Goal: Contribute content

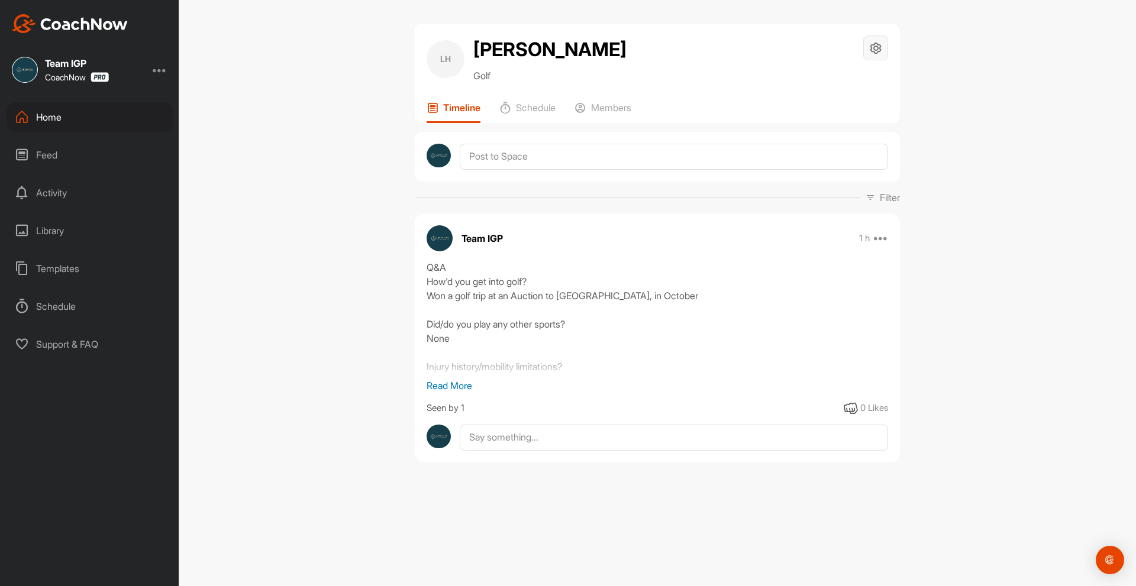
click at [873, 47] on icon at bounding box center [876, 48] width 14 height 14
click at [829, 80] on li "Space Settings" at bounding box center [840, 82] width 96 height 38
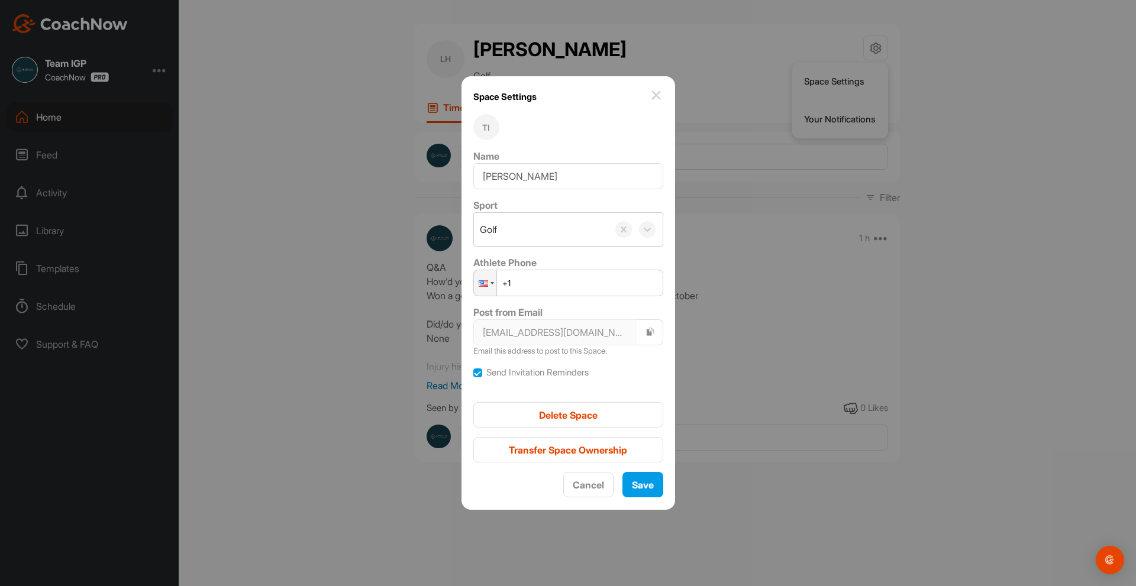
click at [791, 218] on div at bounding box center [568, 293] width 1136 height 586
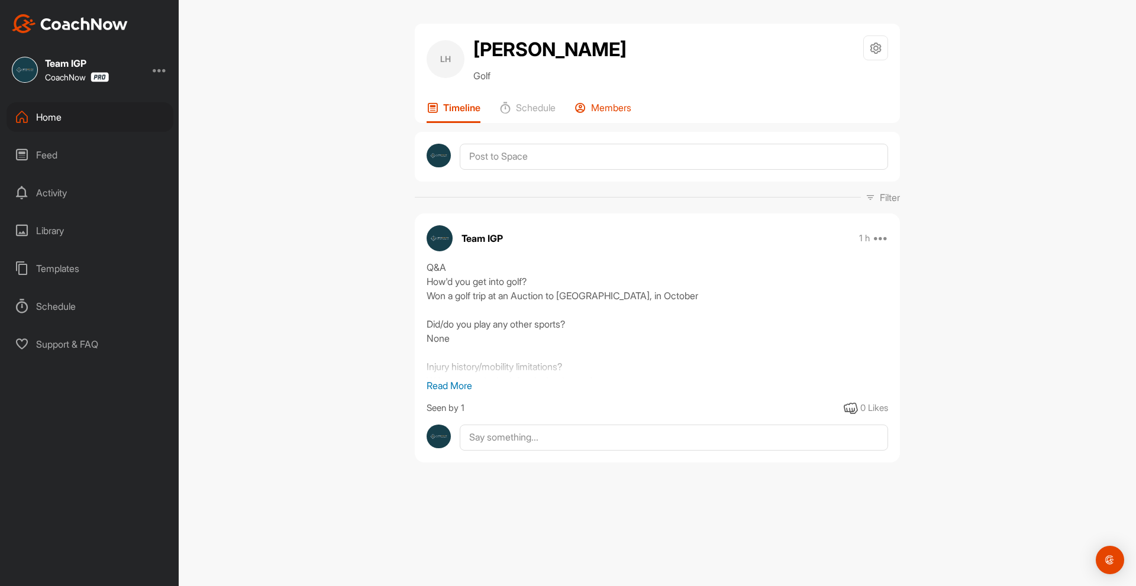
click at [620, 102] on div "LH [PERSON_NAME] Golf Space Settings Your Notifications Timeline Schedule Membe…" at bounding box center [657, 73] width 485 height 99
click at [613, 110] on p "Members" at bounding box center [611, 108] width 40 height 12
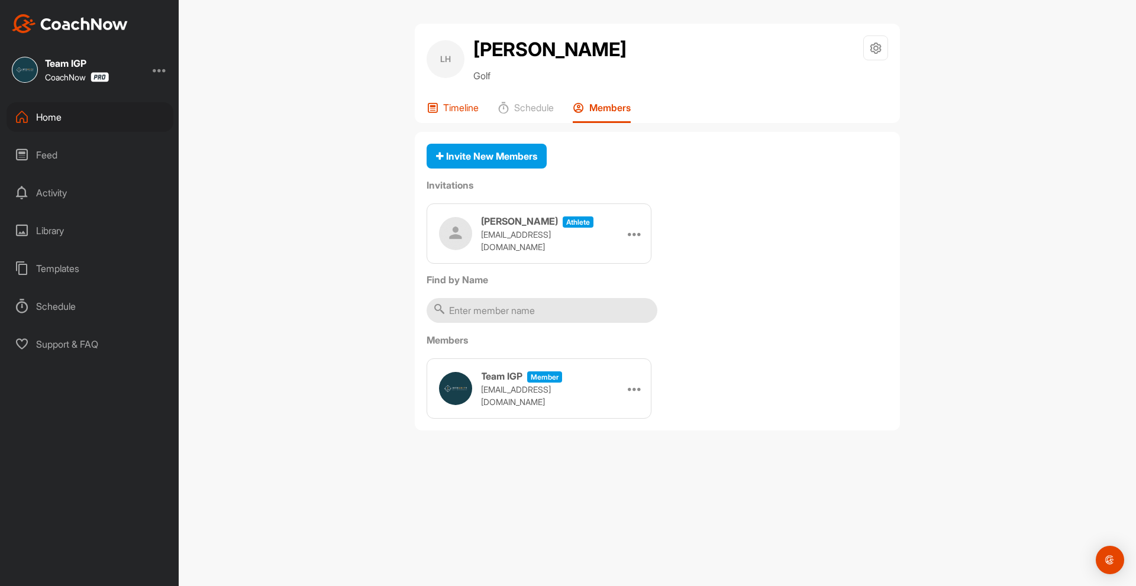
click at [468, 109] on p "Timeline" at bounding box center [460, 108] width 35 height 12
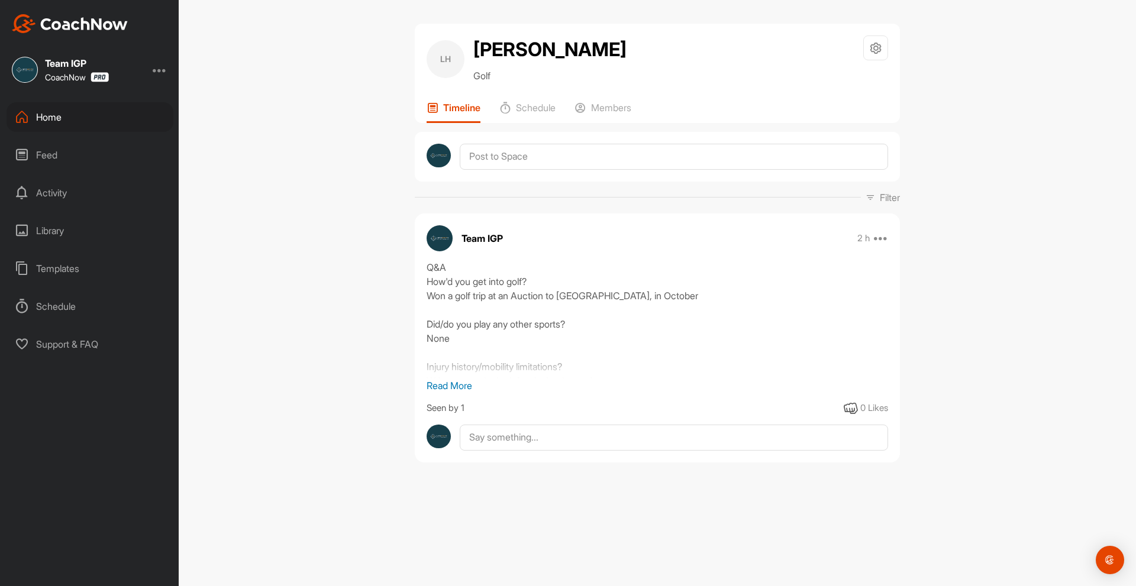
drag, startPoint x: 404, startPoint y: 268, endPoint x: 580, endPoint y: 364, distance: 200.9
click at [580, 366] on div "LH [PERSON_NAME] Golf Space Settings Your Notifications Timeline Schedule Membe…" at bounding box center [657, 252] width 509 height 457
click at [624, 341] on div "Q&A How'd you get into golf? Won a golf trip at an Auction to [GEOGRAPHIC_DATA]…" at bounding box center [656, 319] width 461 height 118
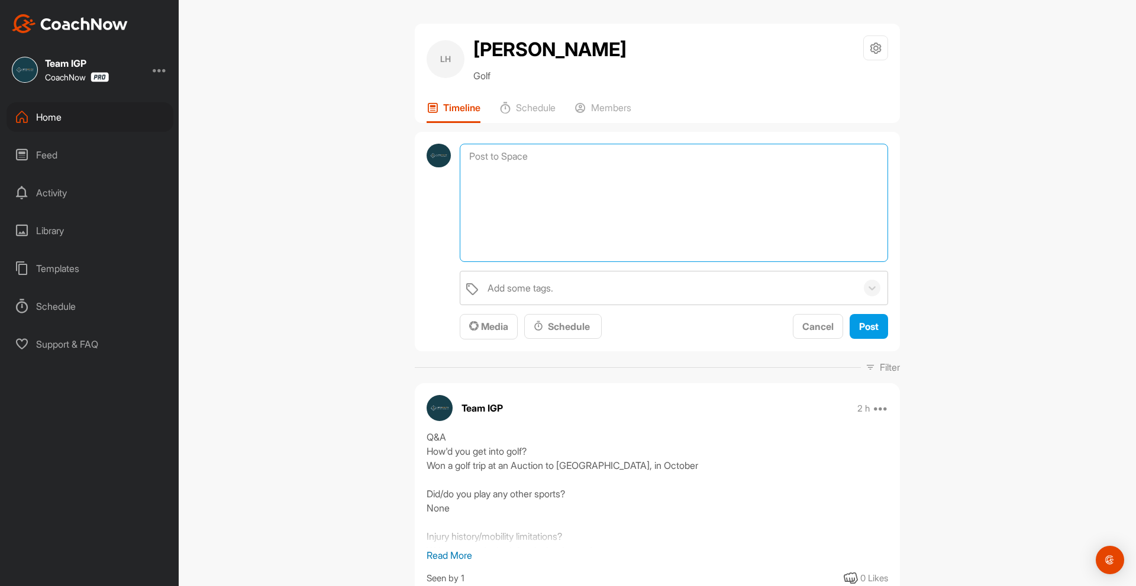
click at [513, 169] on textarea at bounding box center [674, 203] width 428 height 118
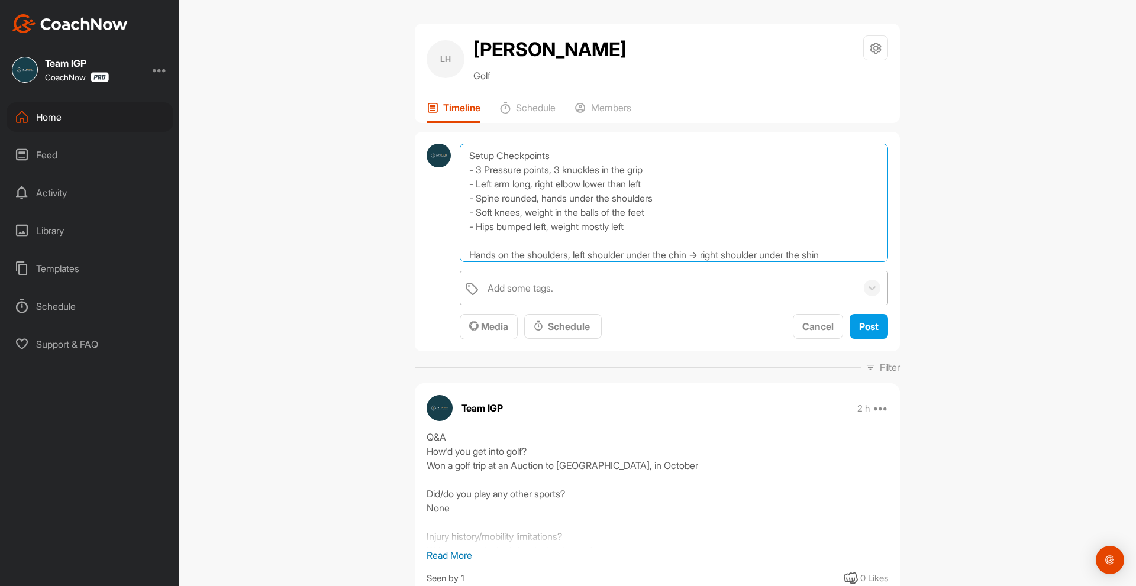
scroll to position [15, 0]
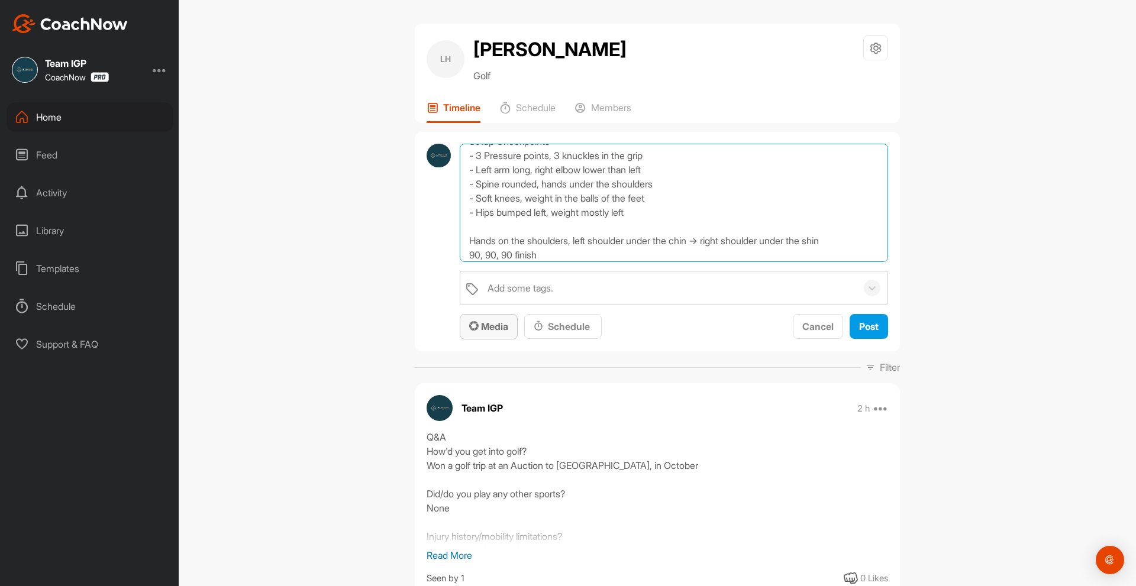
type textarea "Setup Checkpoints - 3 Pressure points, 3 knuckles in the grip - Left arm long, …"
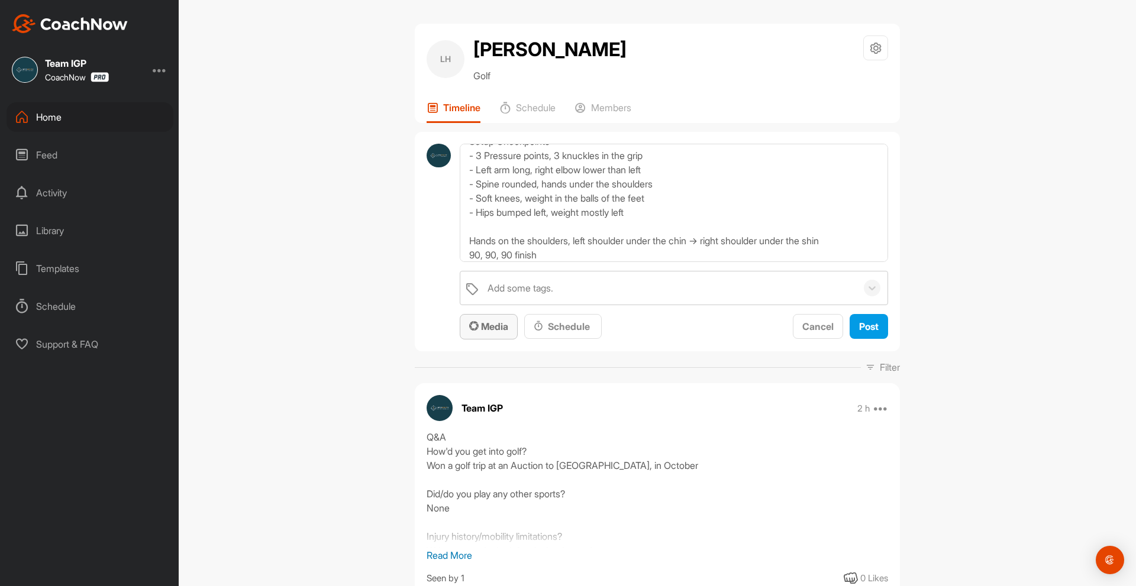
click at [460, 327] on button "Media" at bounding box center [489, 326] width 58 height 25
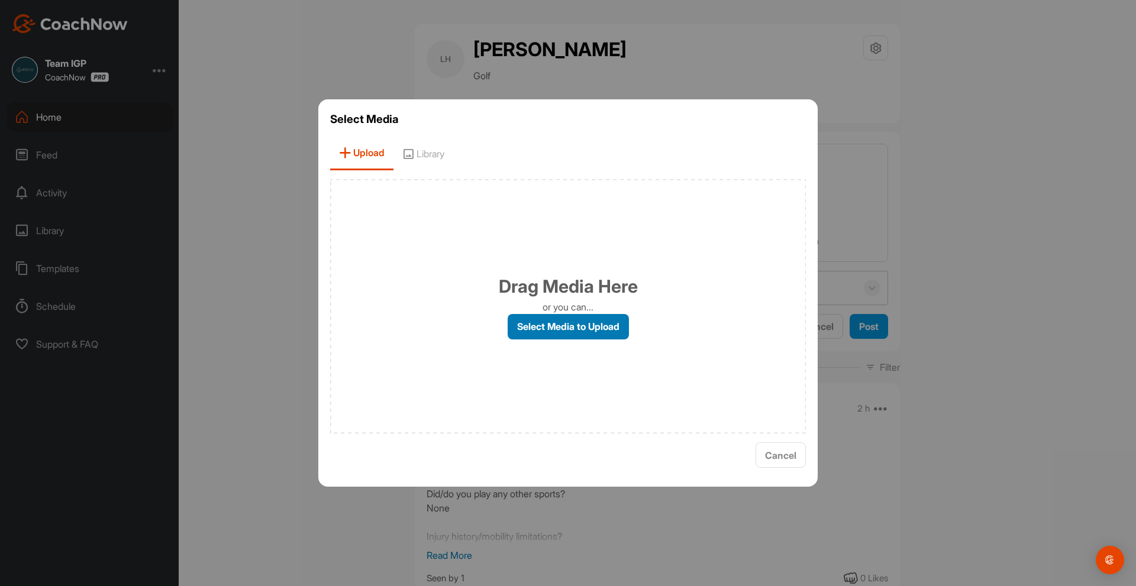
click at [541, 315] on label "Select Media to Upload" at bounding box center [567, 326] width 121 height 25
click at [0, 0] on input "Select Media to Upload" at bounding box center [0, 0] width 0 height 0
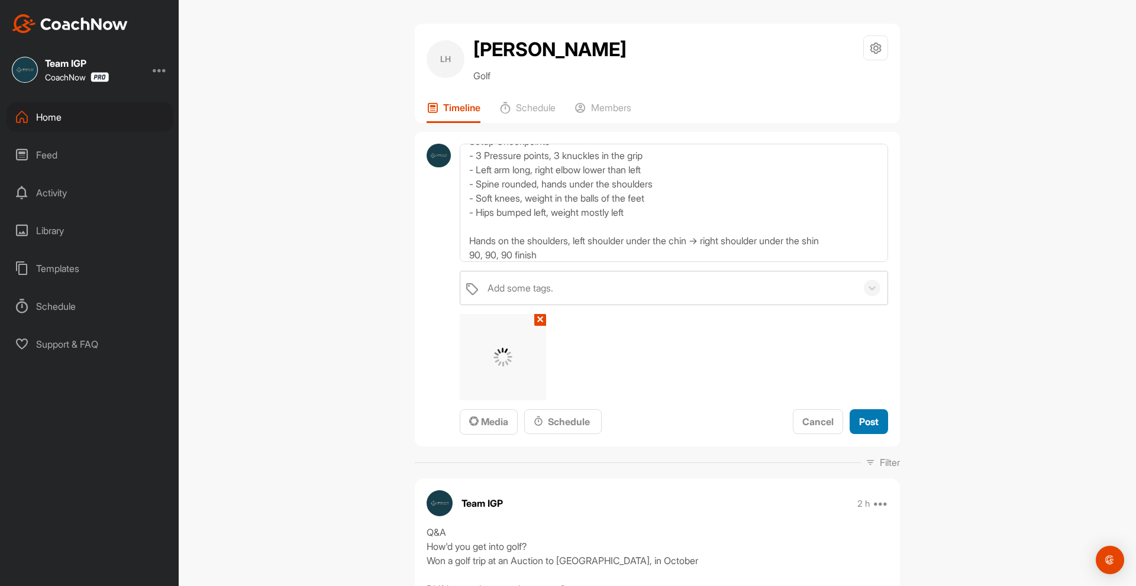
click at [864, 418] on span "Post" at bounding box center [869, 422] width 20 height 12
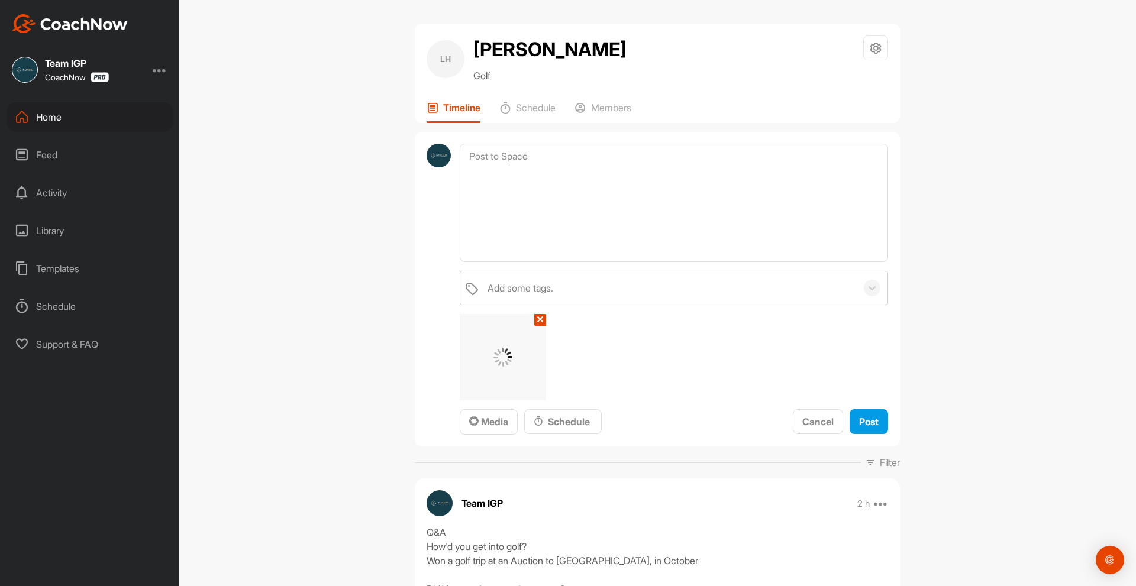
scroll to position [0, 0]
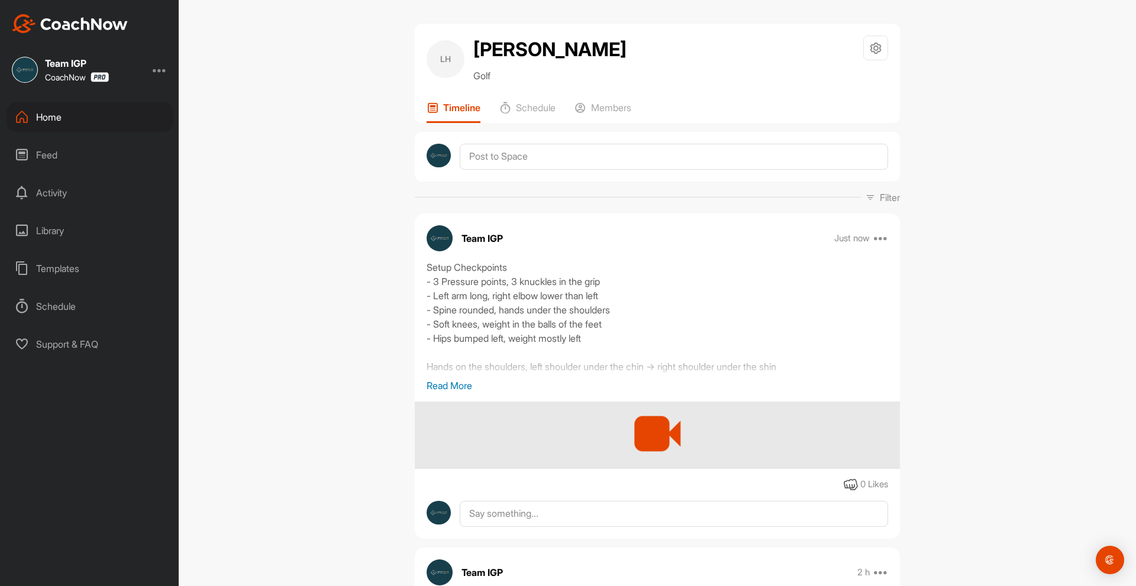
click at [39, 124] on div "Home" at bounding box center [90, 117] width 167 height 30
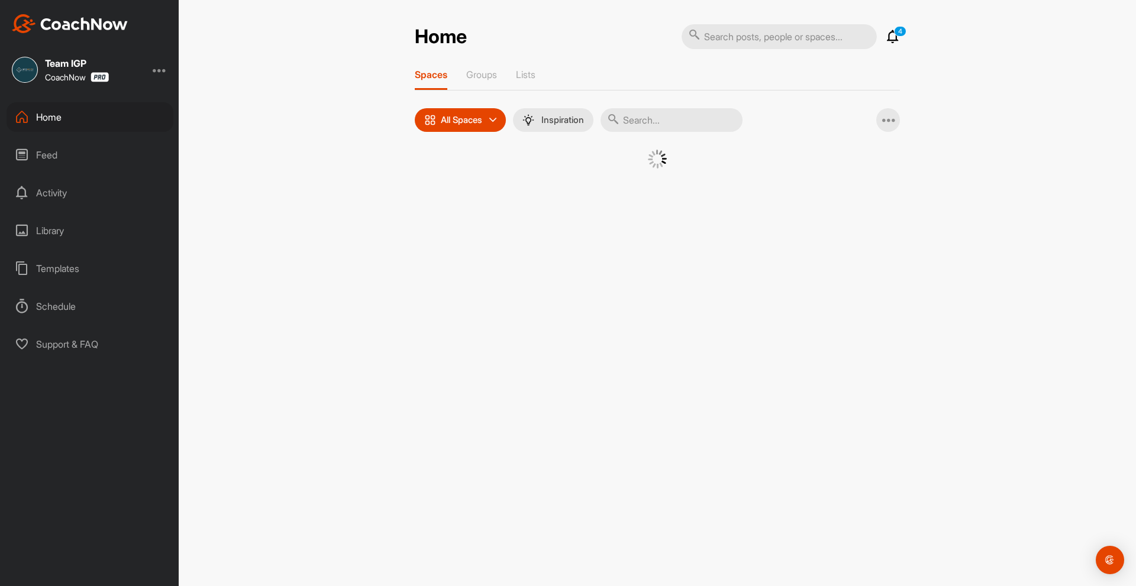
click at [637, 115] on input "text" at bounding box center [671, 120] width 142 height 24
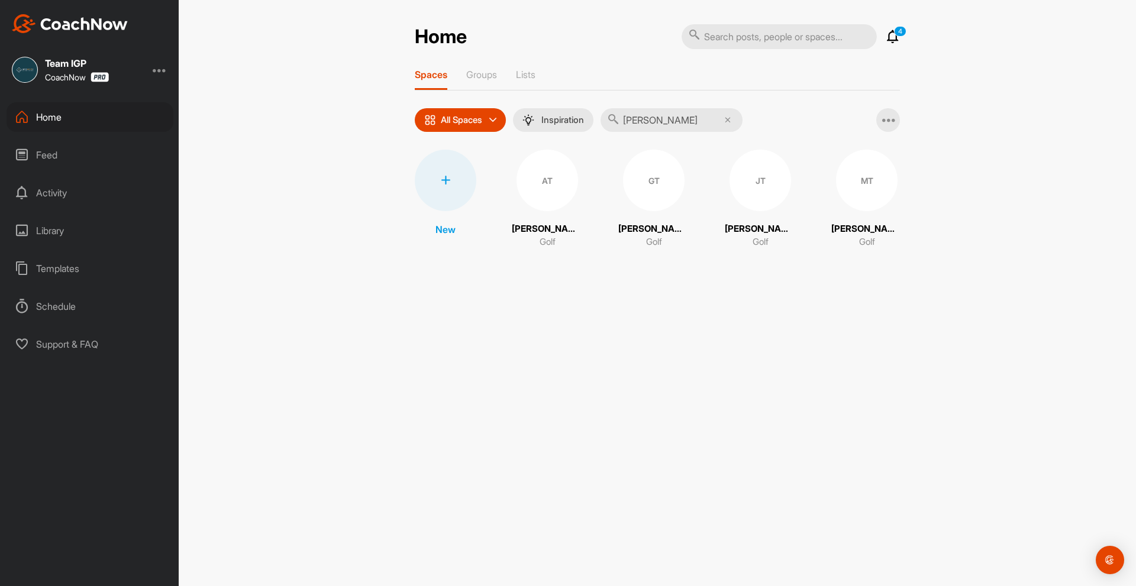
type input "[PERSON_NAME]"
click at [744, 223] on p "[PERSON_NAME]" at bounding box center [760, 229] width 71 height 14
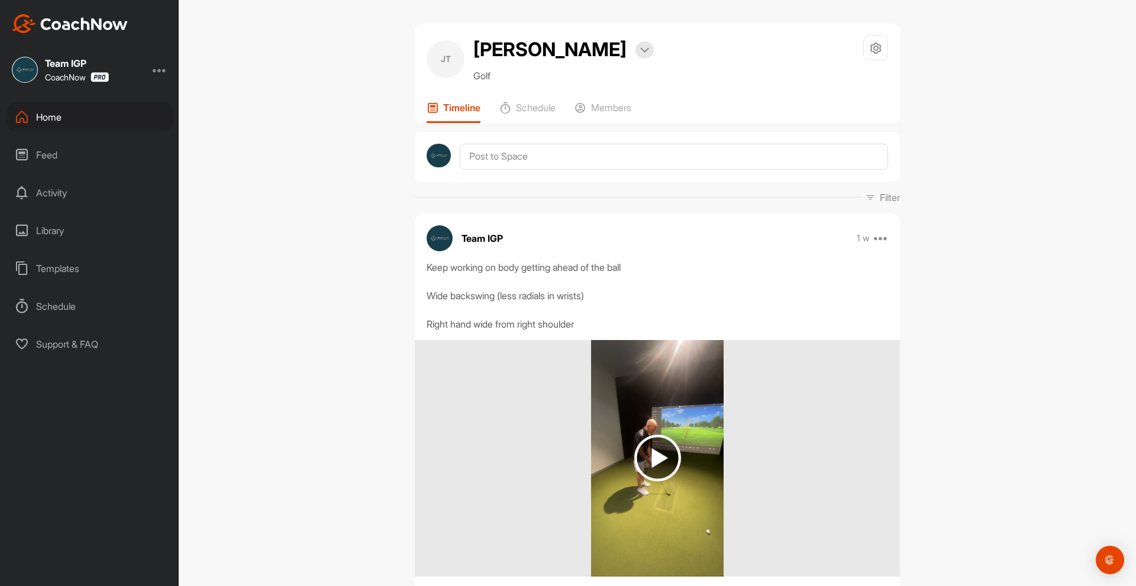
click at [691, 90] on div "[PERSON_NAME] Bookings Golf Space Settings Your Notifications Timeline Schedule…" at bounding box center [657, 73] width 485 height 99
click at [598, 109] on p "Members" at bounding box center [611, 108] width 40 height 12
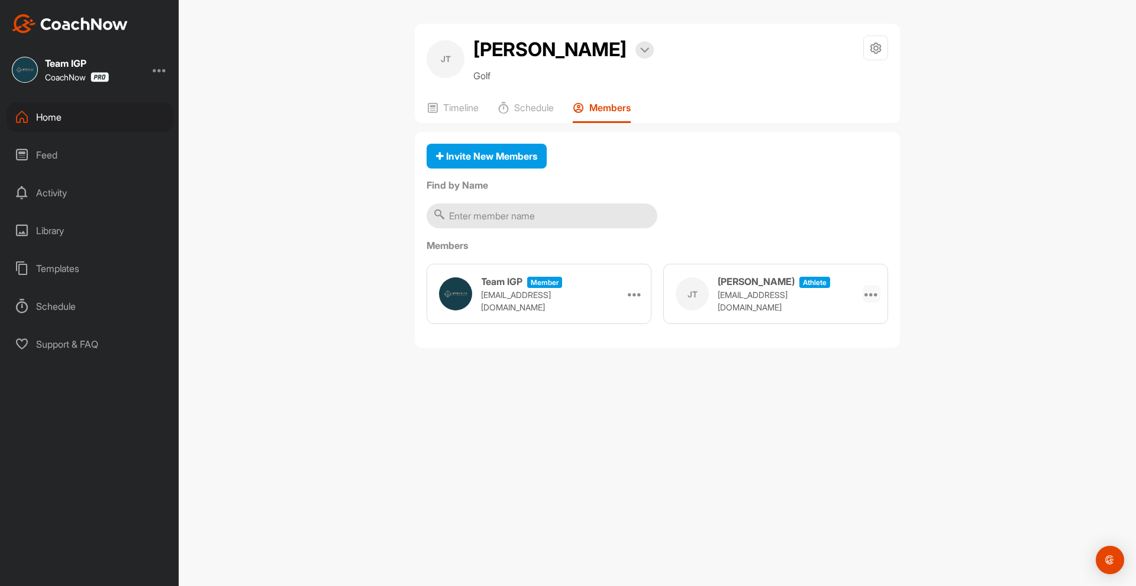
click at [871, 294] on icon at bounding box center [871, 294] width 14 height 14
click at [836, 241] on label "Members" at bounding box center [656, 245] width 461 height 14
click at [865, 51] on div at bounding box center [875, 47] width 25 height 25
click at [845, 85] on li "Space Settings" at bounding box center [840, 82] width 96 height 38
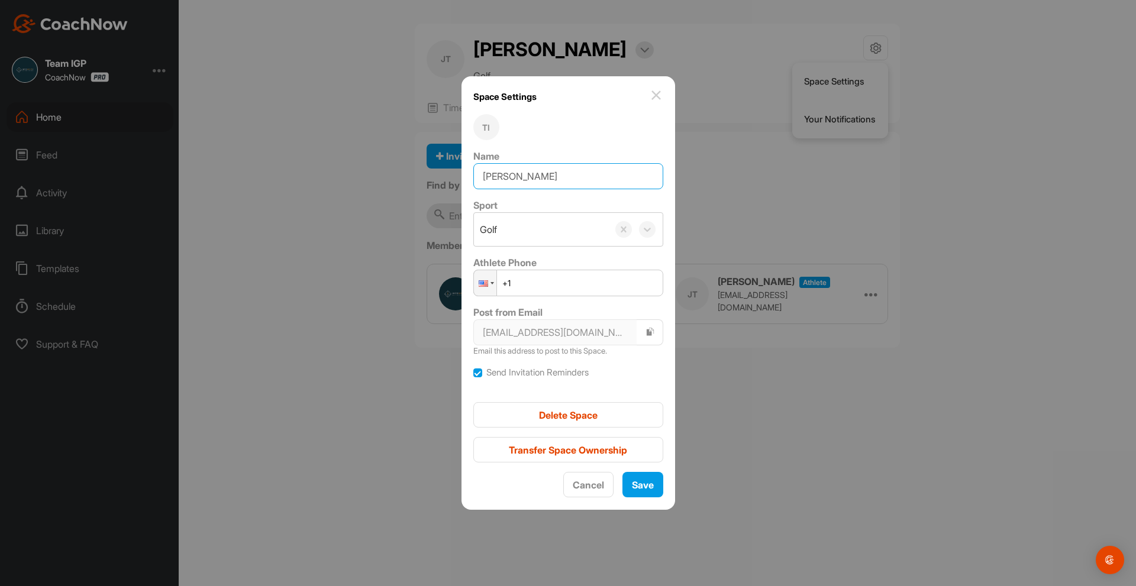
click at [504, 177] on input "[PERSON_NAME]" at bounding box center [568, 176] width 190 height 26
type input "[PERSON_NAME]"
click at [636, 489] on span "Save" at bounding box center [643, 485] width 22 height 12
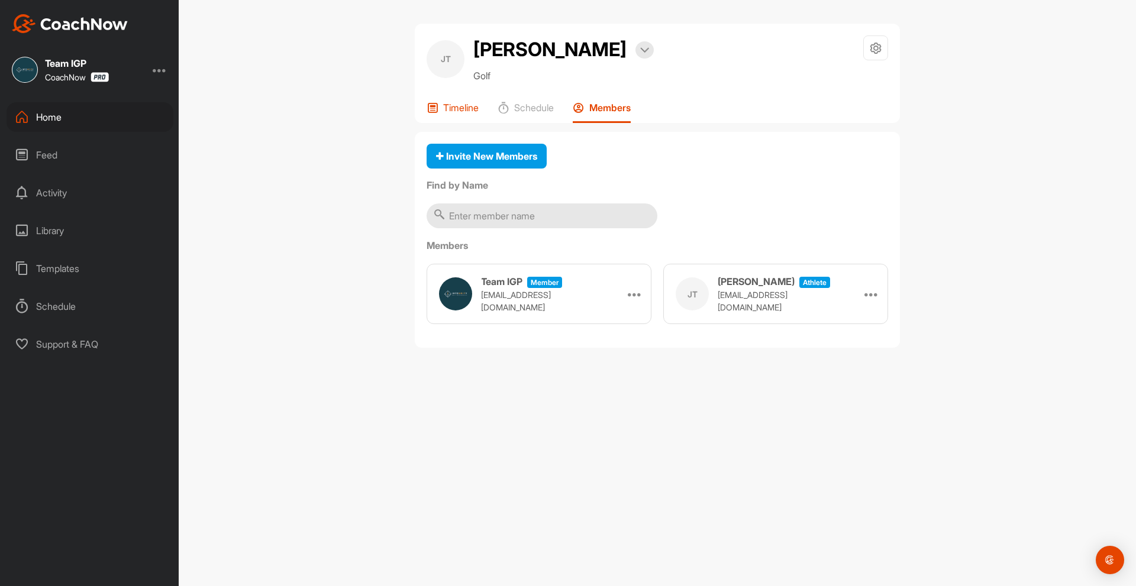
click at [457, 103] on p "Timeline" at bounding box center [460, 108] width 35 height 12
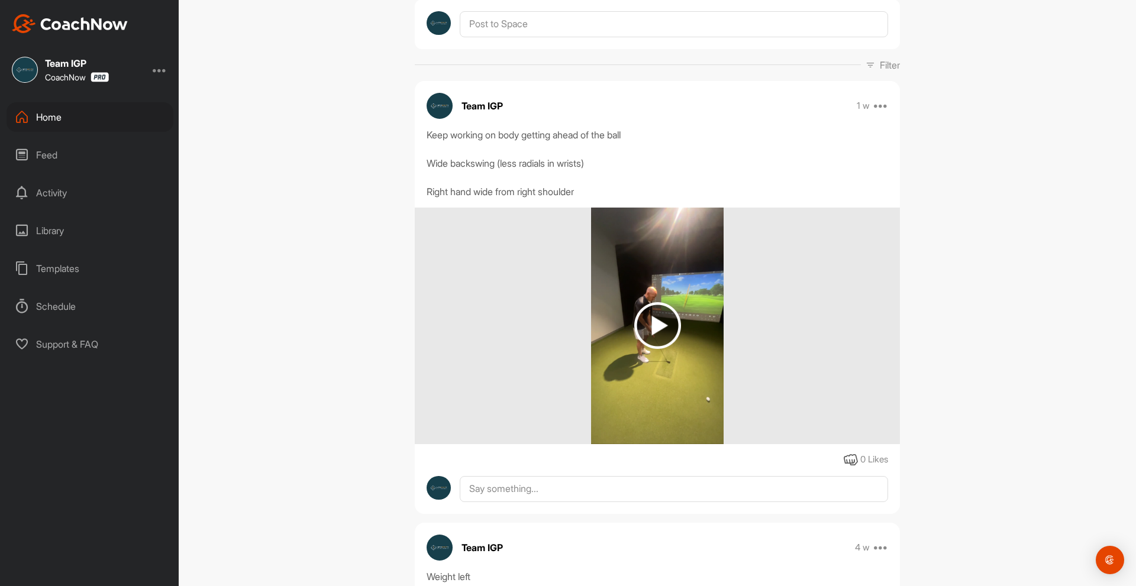
scroll to position [66, 0]
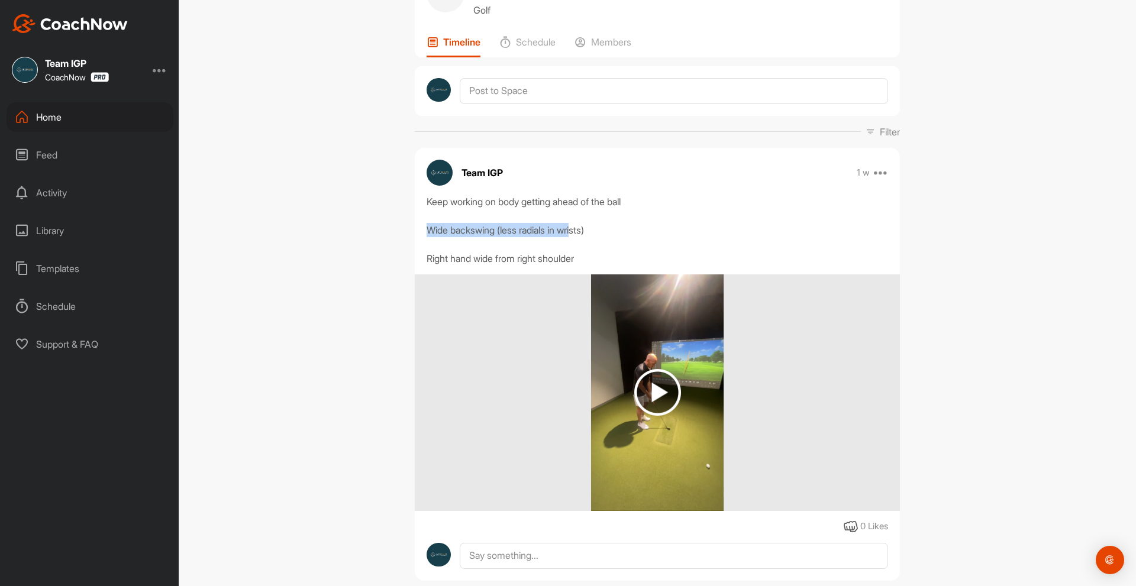
drag, startPoint x: 422, startPoint y: 230, endPoint x: 578, endPoint y: 225, distance: 156.8
click at [578, 225] on div "Keep working on body getting ahead of the ball Wide backswing (less radials in …" at bounding box center [656, 230] width 461 height 71
click at [547, 235] on div "Keep working on body getting ahead of the ball Wide backswing (less radials in …" at bounding box center [656, 230] width 461 height 71
drag, startPoint x: 429, startPoint y: 200, endPoint x: 596, endPoint y: 199, distance: 167.4
click at [597, 199] on div "Keep working on body getting ahead of the ball Wide backswing (less radials in …" at bounding box center [656, 230] width 461 height 71
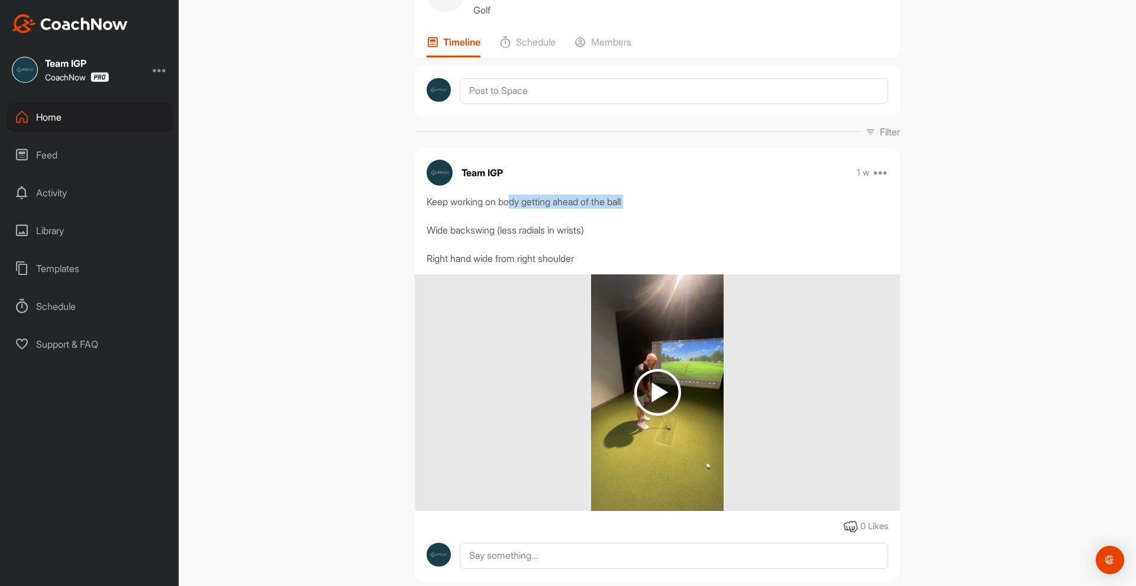
click at [513, 207] on div "Keep working on body getting ahead of the ball Wide backswing (less radials in …" at bounding box center [656, 230] width 461 height 71
click at [442, 201] on div "Keep working on body getting ahead of the ball Wide backswing (less radials in …" at bounding box center [656, 230] width 461 height 71
drag, startPoint x: 439, startPoint y: 201, endPoint x: 597, endPoint y: 200, distance: 157.9
click at [596, 200] on div "Keep working on body getting ahead of the ball Wide backswing (less radials in …" at bounding box center [656, 230] width 461 height 71
